Goal: Communication & Community: Connect with others

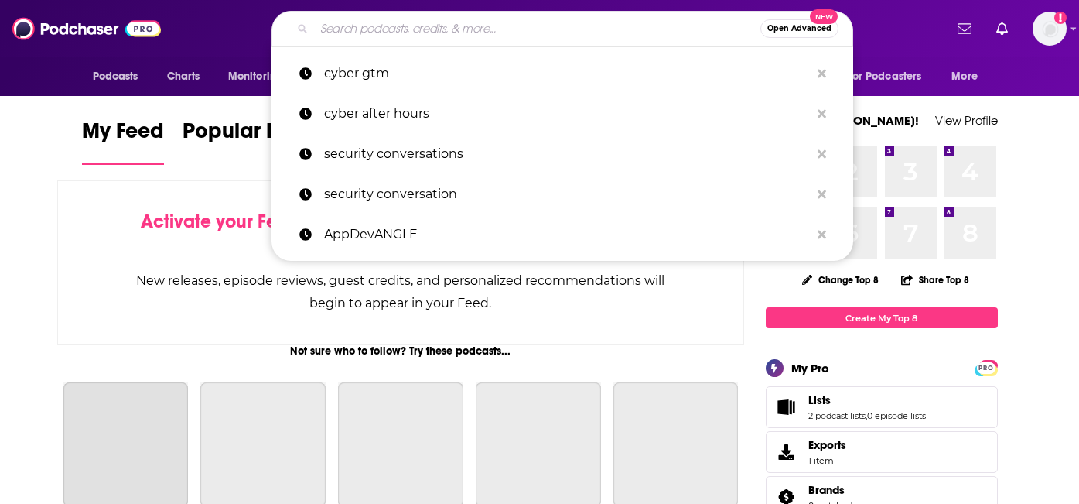
click at [415, 22] on input "Search podcasts, credits, & more..." at bounding box center [537, 28] width 446 height 25
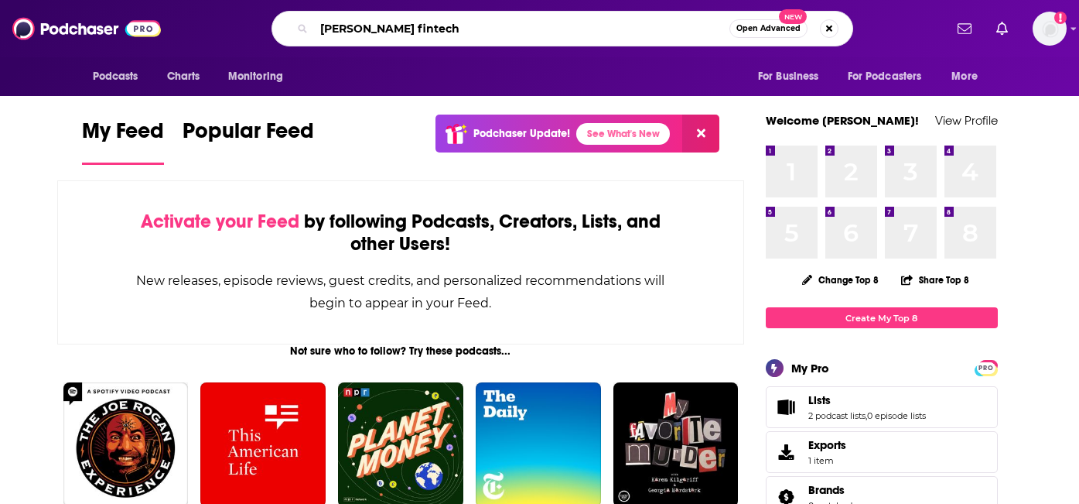
type input "[PERSON_NAME] fintech"
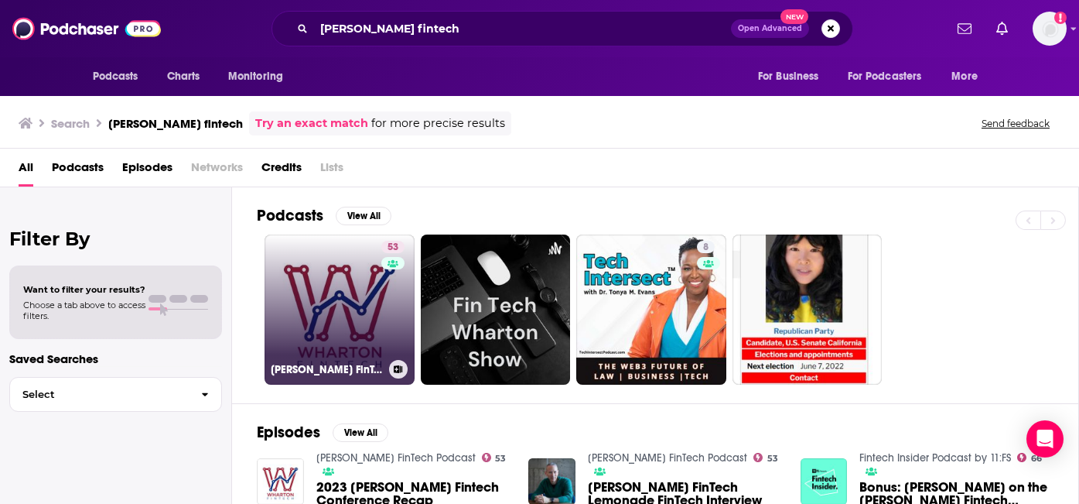
click at [367, 323] on link "53 [PERSON_NAME] FinTech Podcast" at bounding box center [340, 309] width 150 height 150
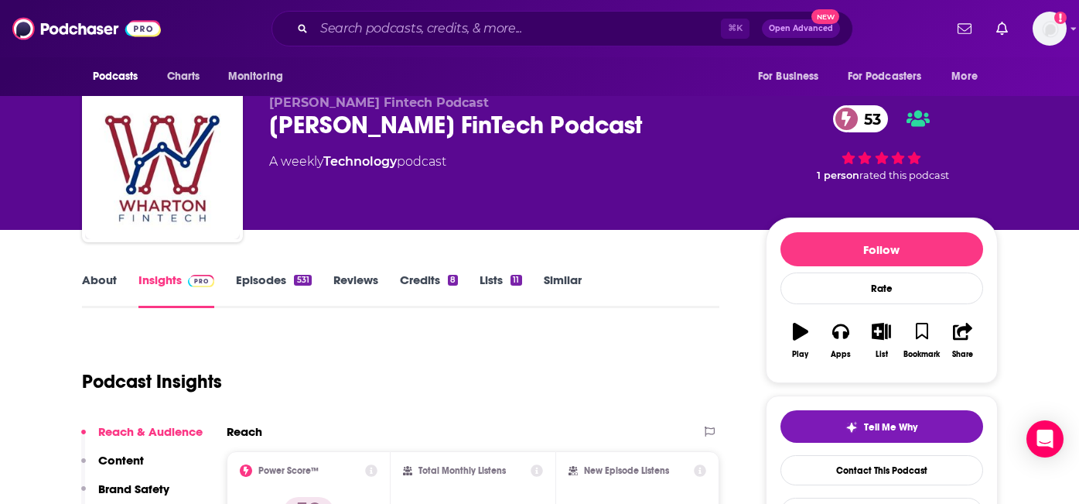
scroll to position [24, 0]
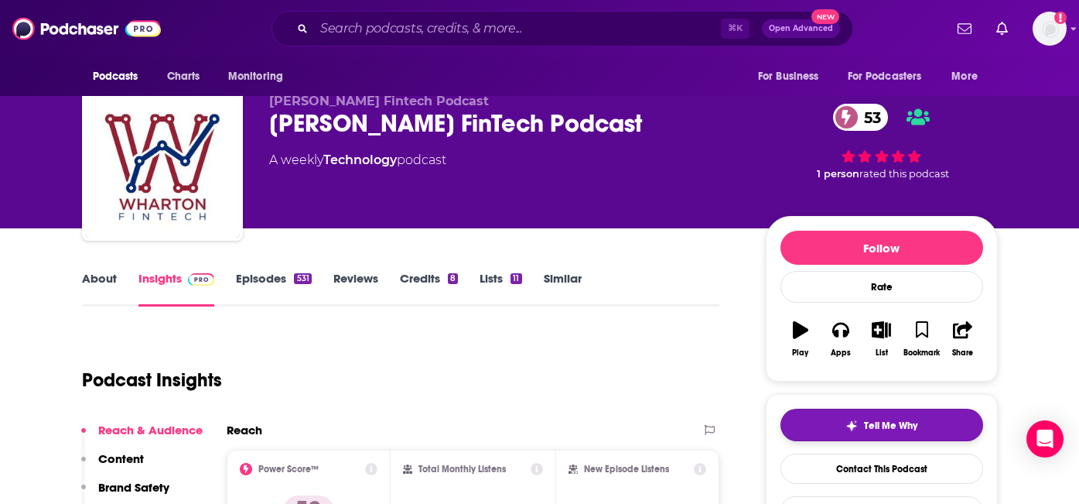
click at [900, 428] on span "Tell Me Why" at bounding box center [890, 425] width 53 height 12
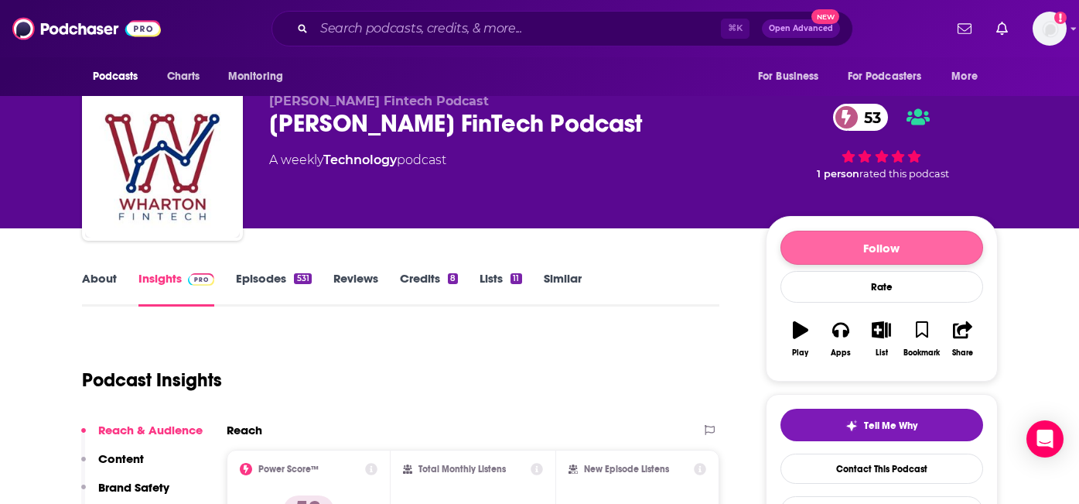
scroll to position [0, 0]
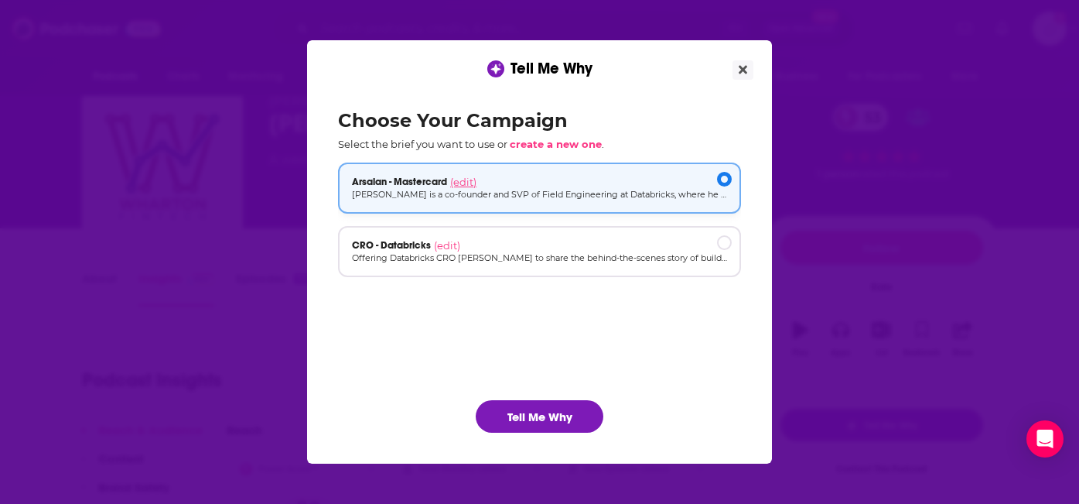
click at [466, 180] on span "(edit)" at bounding box center [463, 182] width 26 height 12
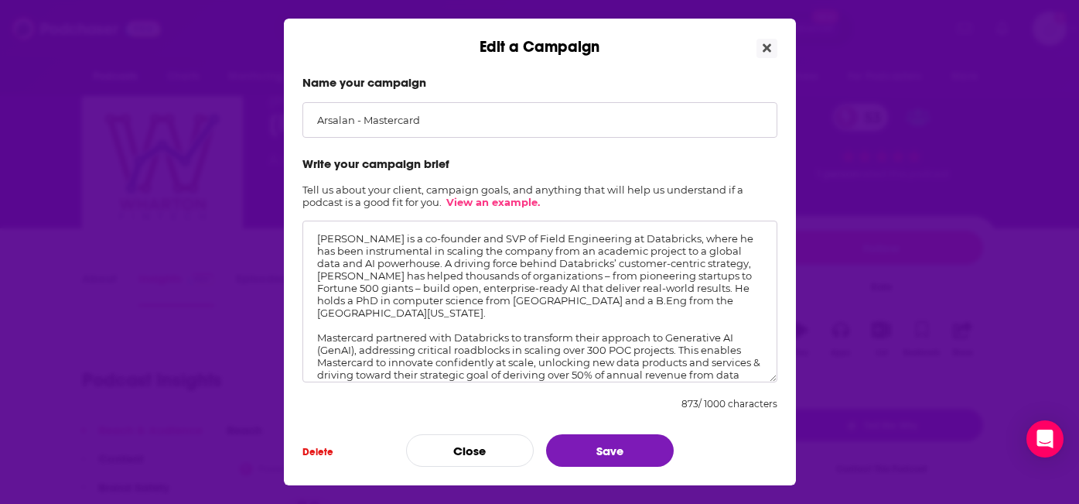
drag, startPoint x: 372, startPoint y: 370, endPoint x: 303, endPoint y: 211, distance: 172.9
click at [303, 211] on form "Name your campaign Arsalan - Mastercard Write your campaign brief Tell us about…" at bounding box center [539, 270] width 475 height 391
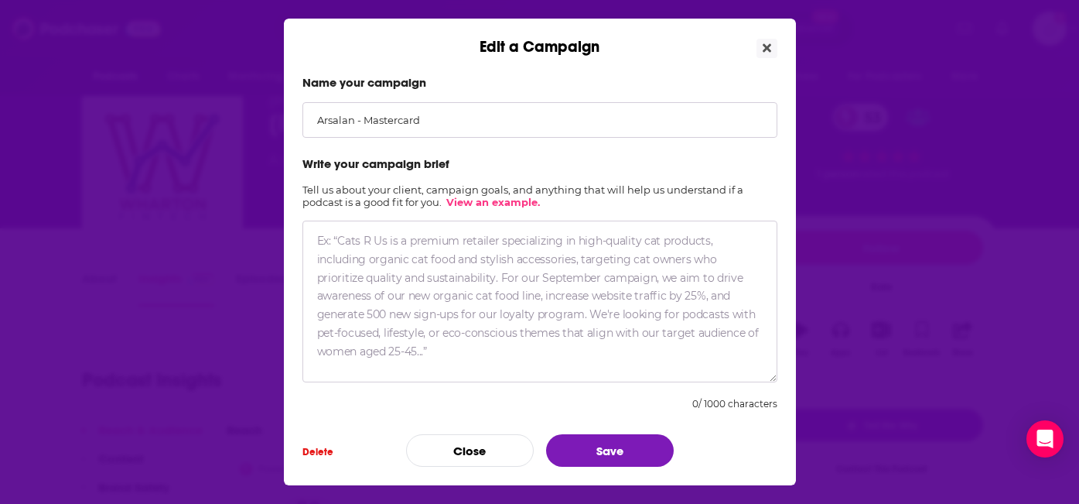
paste textarea "Loremips dol si ame co adi’e se doeiusmodt in utlabo Etdolorema Al-enimadm ven …"
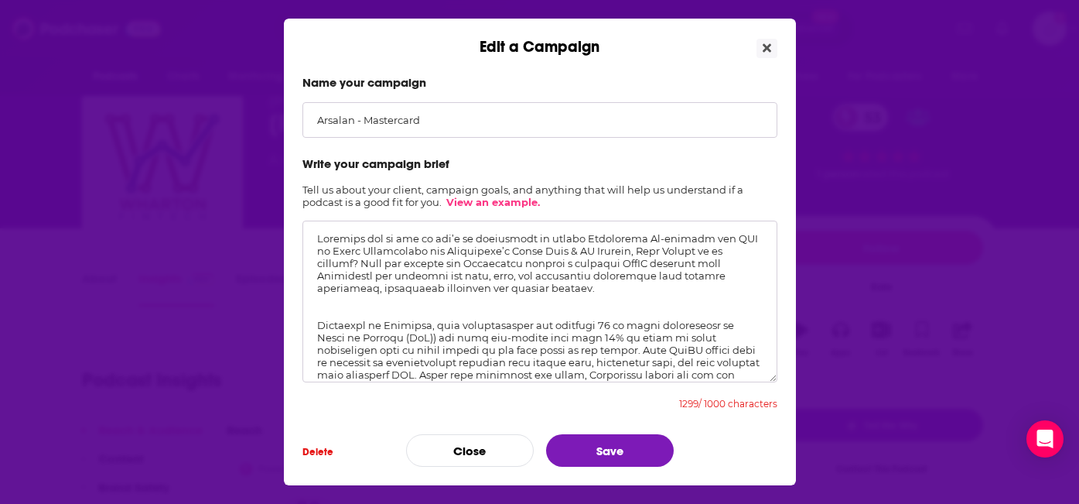
drag, startPoint x: 578, startPoint y: 235, endPoint x: 312, endPoint y: 243, distance: 266.2
click at [312, 243] on textarea "Edit a Campaign" at bounding box center [539, 301] width 475 height 162
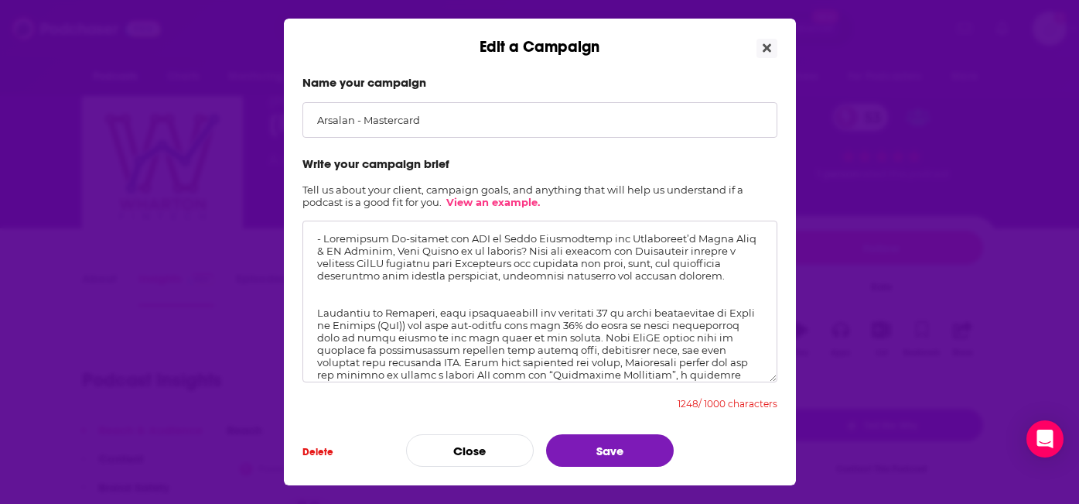
click at [611, 239] on textarea "Edit a Campaign" at bounding box center [539, 301] width 475 height 162
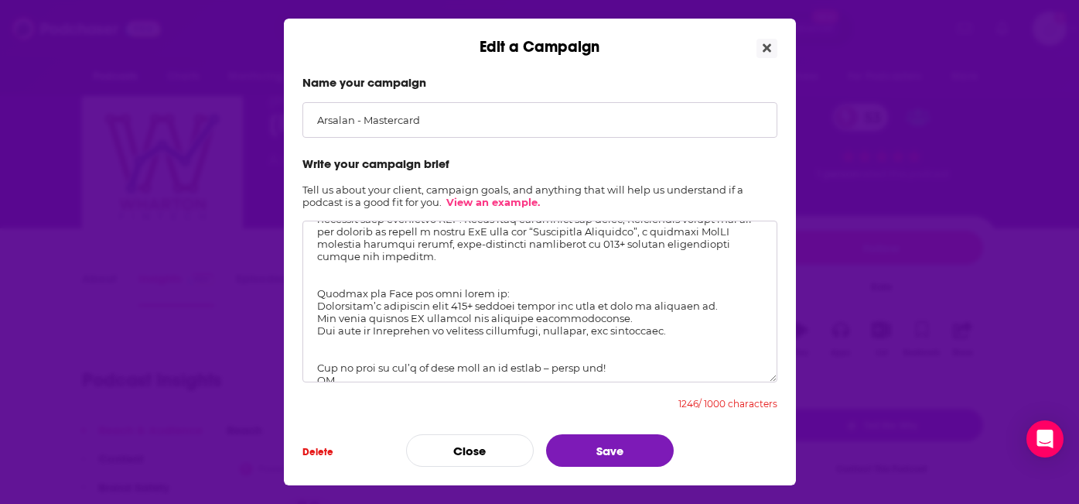
scroll to position [171, 0]
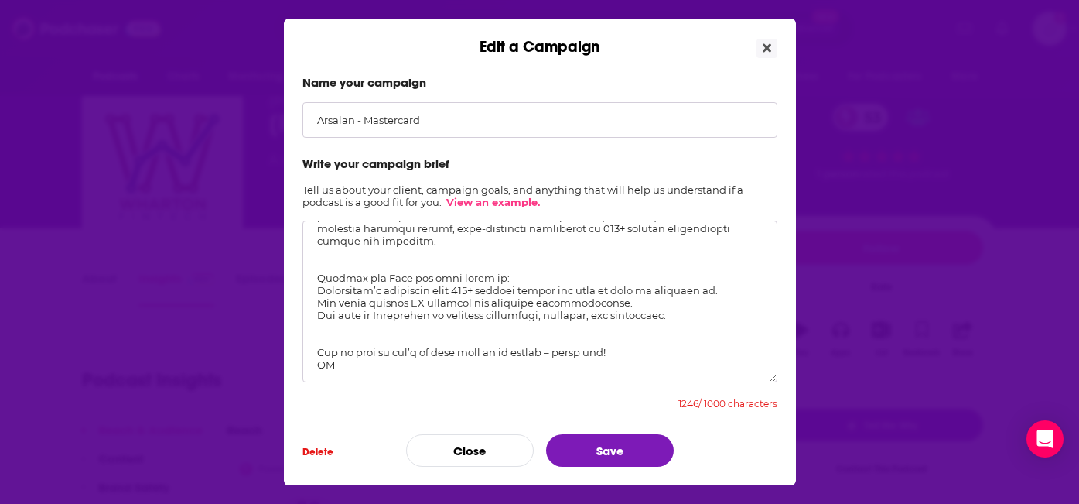
drag, startPoint x: 341, startPoint y: 353, endPoint x: 310, endPoint y: 271, distance: 88.4
click at [310, 271] on textarea "Edit a Campaign" at bounding box center [539, 301] width 475 height 162
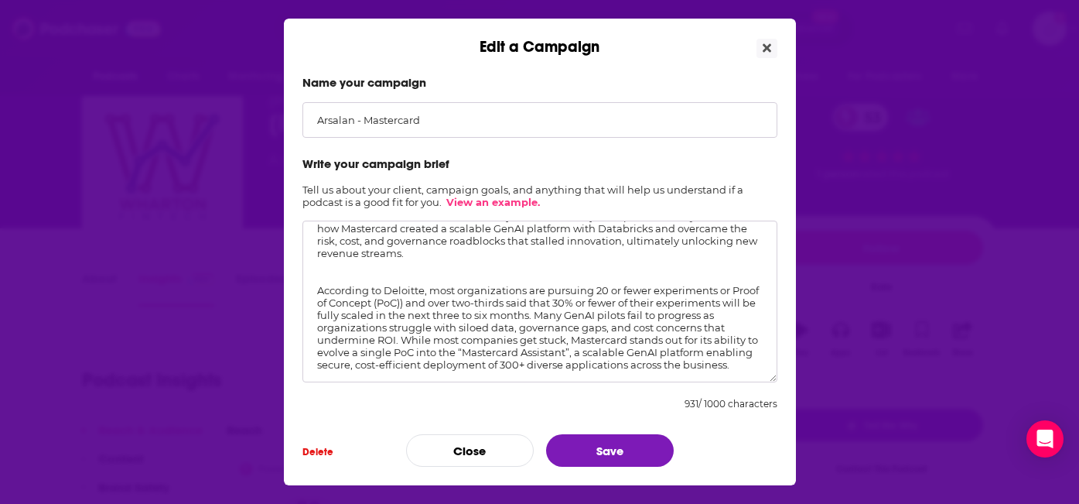
scroll to position [0, 0]
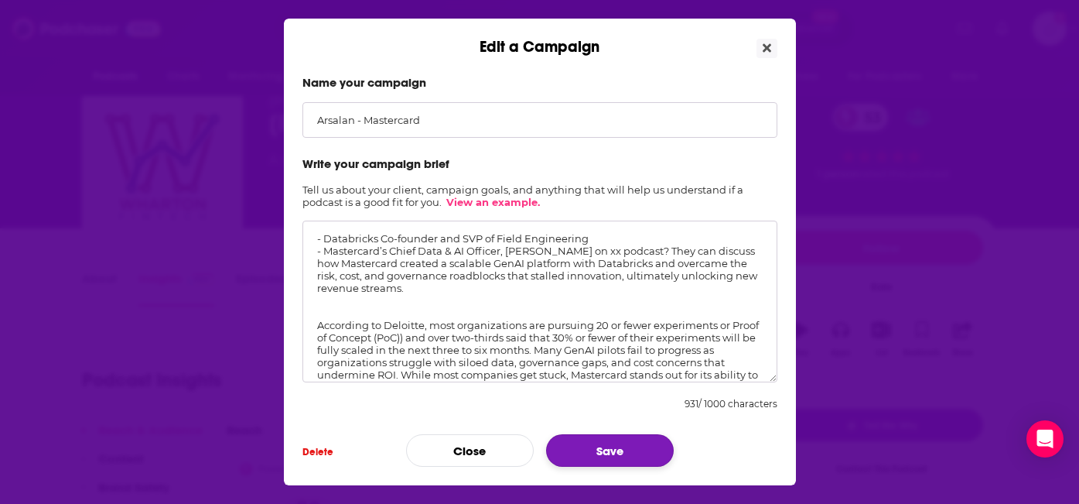
type textarea "- Databricks Co-founder and SVP of Field Engineering - Mastercard’s Chief Data …"
click at [592, 444] on button "Save" at bounding box center [610, 450] width 128 height 32
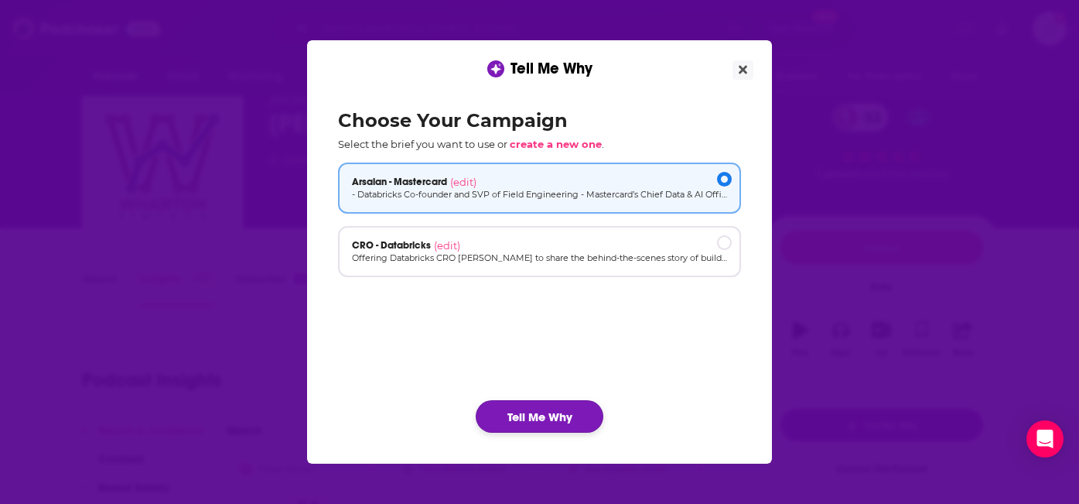
click at [528, 409] on button "Tell Me Why" at bounding box center [540, 416] width 128 height 32
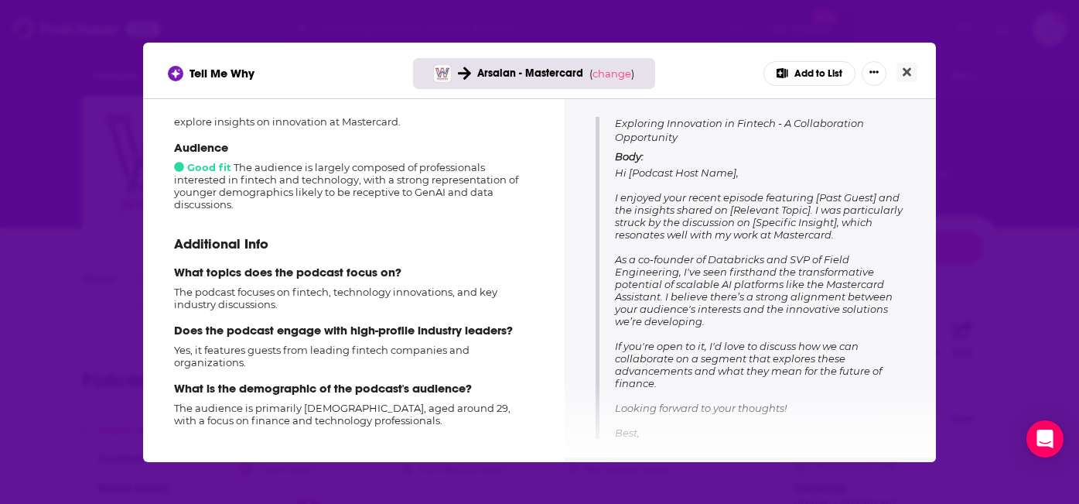
scroll to position [210, 0]
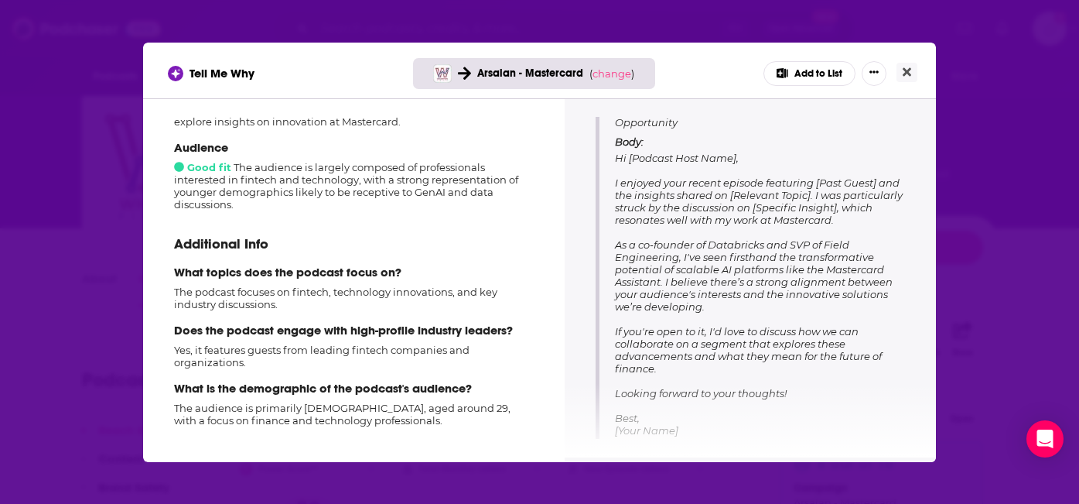
drag, startPoint x: 657, startPoint y: 361, endPoint x: 616, endPoint y: 333, distance: 50.6
click at [616, 333] on p "Body: Hi [Podcast Host Name], I enjoyed your recent episode featuring [Past Gue…" at bounding box center [760, 291] width 290 height 313
copy span "If you're open to it, I'd love to discuss how we can collaborate on a segment t…"
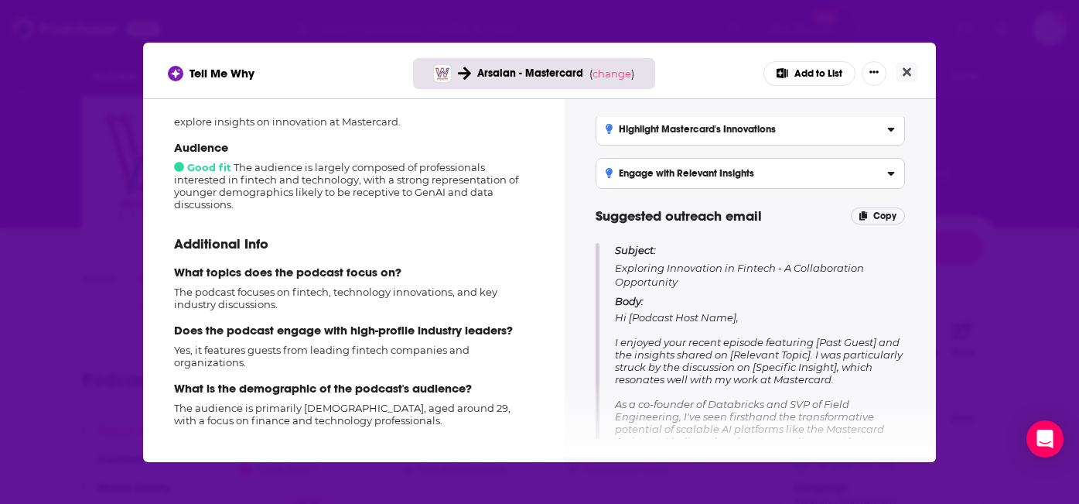
scroll to position [0, 0]
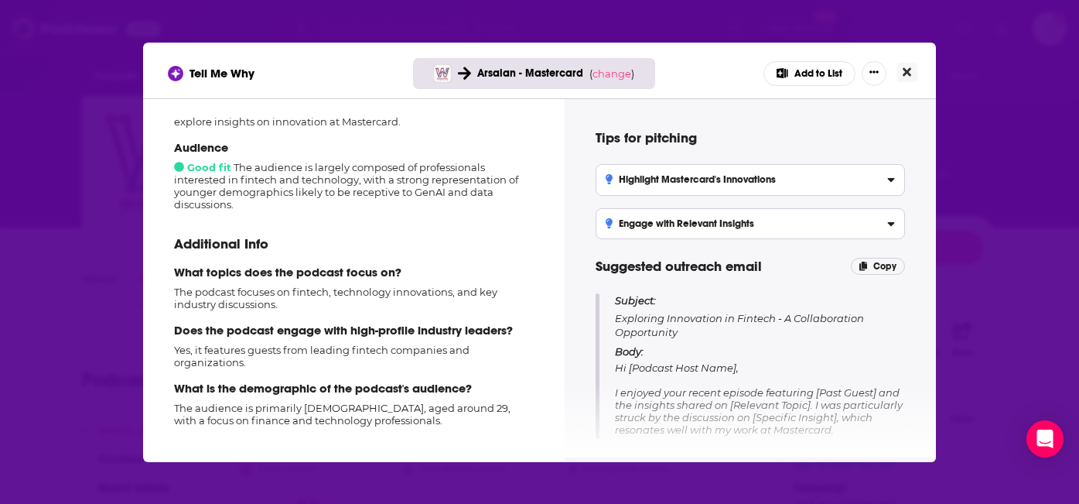
click at [906, 73] on icon "Close" at bounding box center [907, 71] width 9 height 9
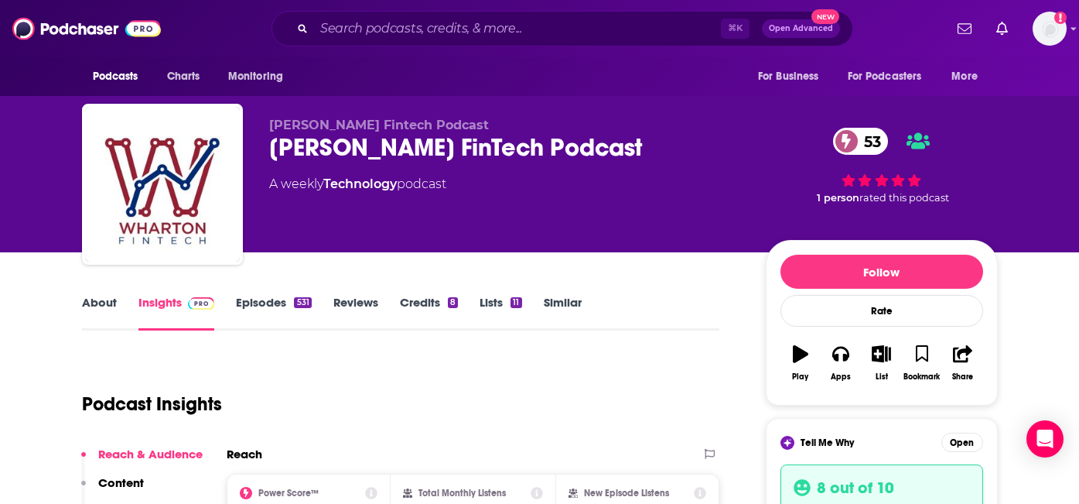
scroll to position [24, 0]
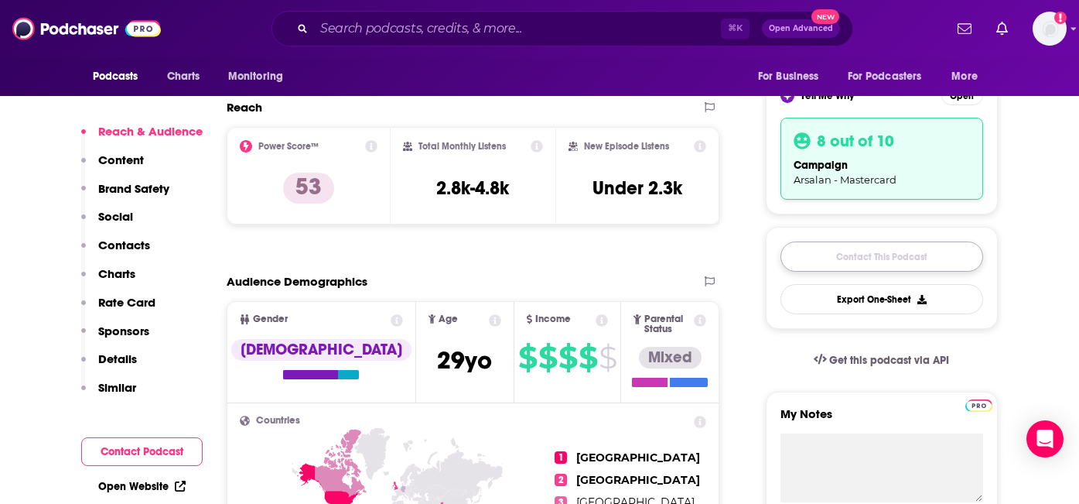
click at [870, 251] on link "Contact This Podcast" at bounding box center [881, 256] width 203 height 30
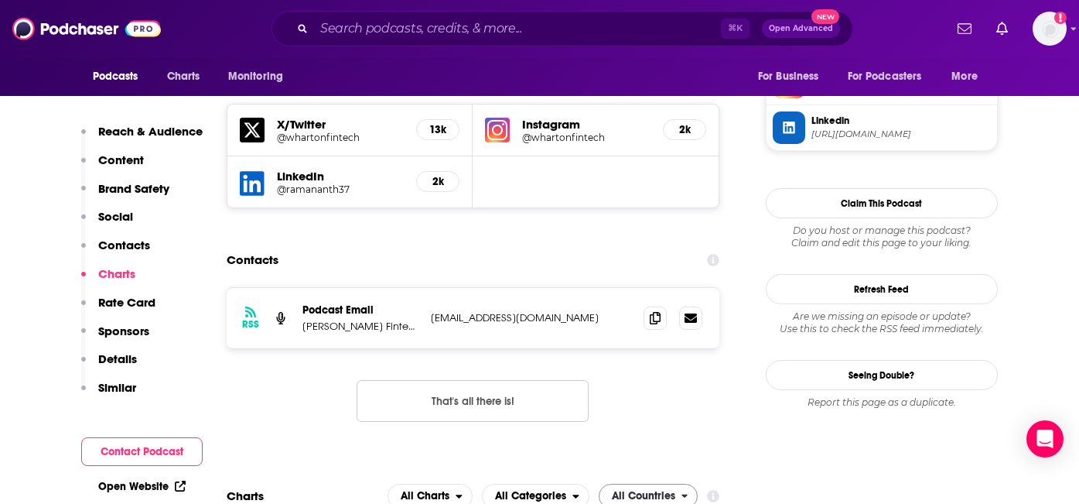
scroll to position [1497, 0]
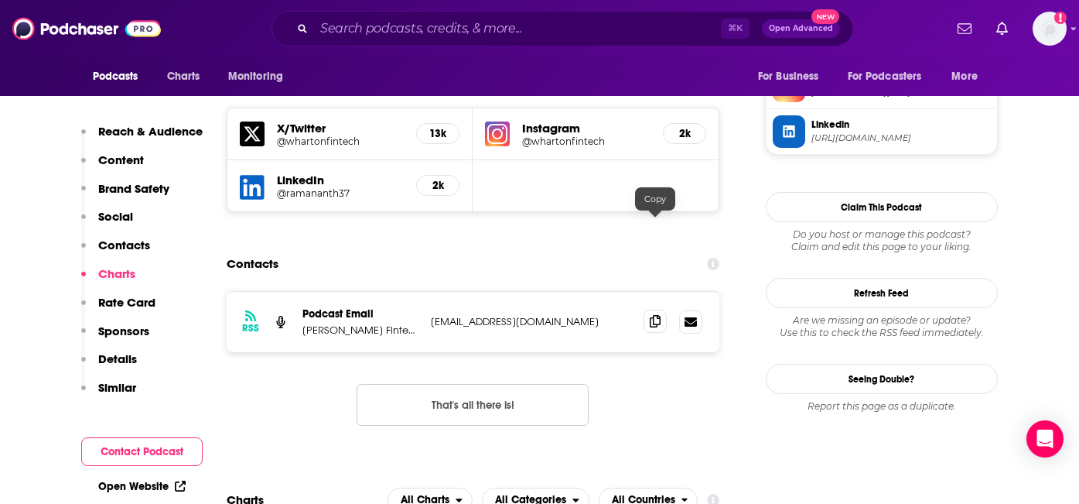
click at [651, 315] on icon at bounding box center [655, 321] width 11 height 12
